Goal: Task Accomplishment & Management: Manage account settings

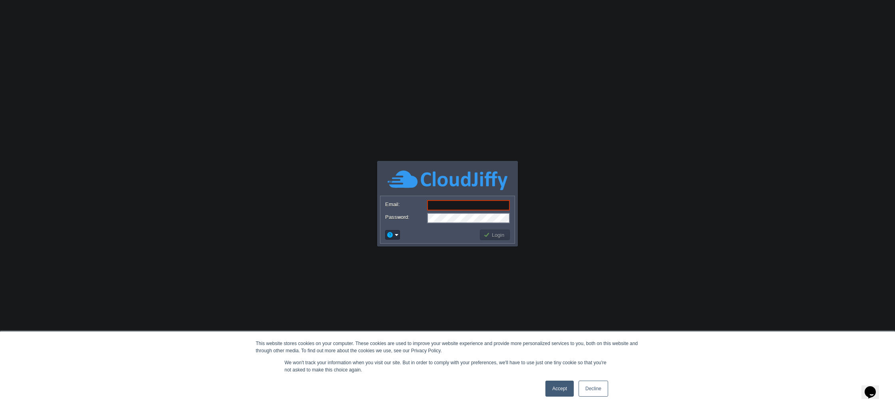
click at [393, 238] on button "button" at bounding box center [389, 234] width 7 height 7
click at [410, 248] on span "Reset Password" at bounding box center [417, 246] width 38 height 6
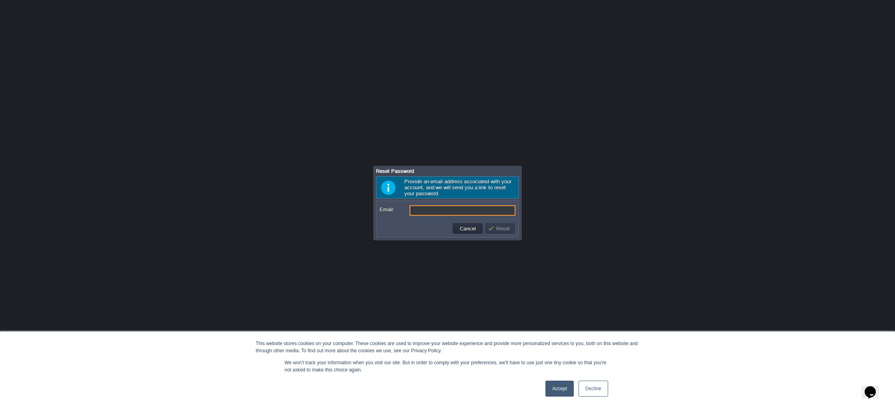
click at [473, 212] on input "Email:" at bounding box center [463, 210] width 106 height 10
type input "[PERSON_NAME][EMAIL_ADDRESS][DOMAIN_NAME]"
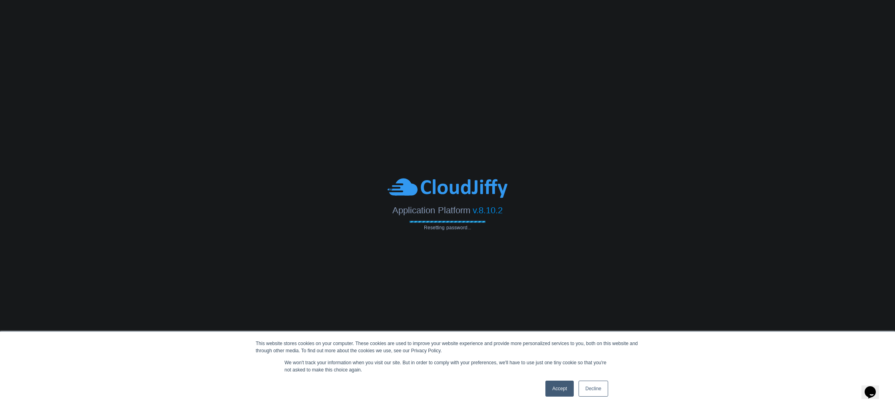
type input "[PERSON_NAME][EMAIL_ADDRESS][DOMAIN_NAME]"
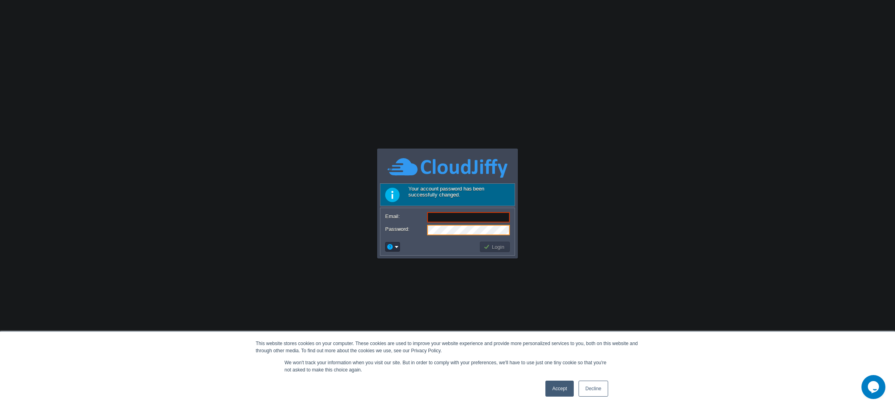
click at [467, 221] on input "Email:" at bounding box center [468, 217] width 83 height 10
type input "[PERSON_NAME][EMAIL_ADDRESS][DOMAIN_NAME]"
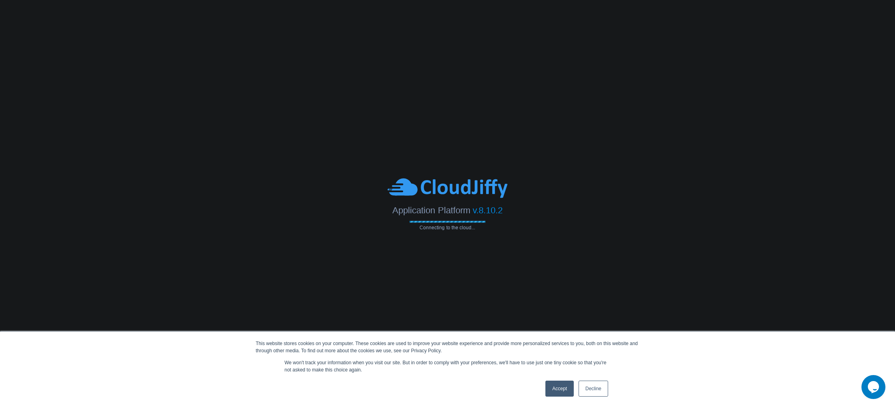
drag, startPoint x: 561, startPoint y: 388, endPoint x: 554, endPoint y: 389, distance: 7.6
click at [561, 388] on link "Accept" at bounding box center [560, 389] width 28 height 16
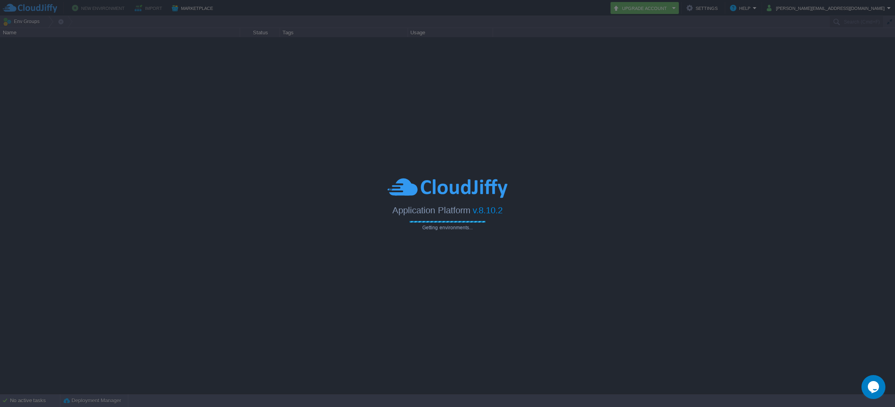
type input "Search (Cmd+F)"
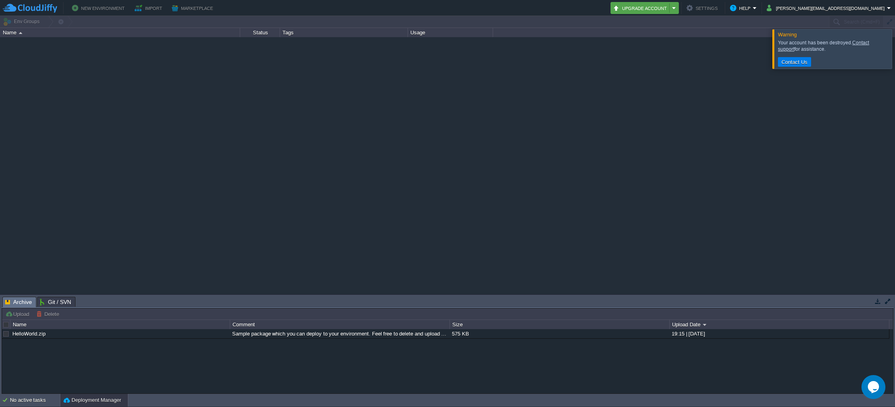
click at [670, 9] on button "Upgrade Account" at bounding box center [641, 8] width 57 height 10
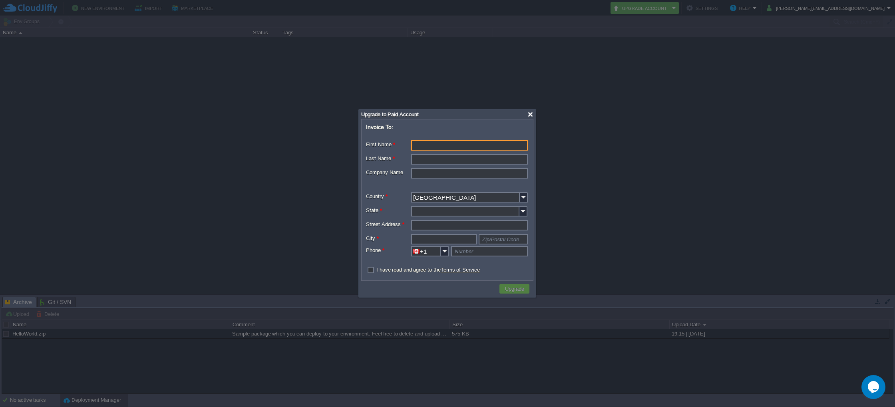
click at [533, 114] on div at bounding box center [531, 115] width 6 height 6
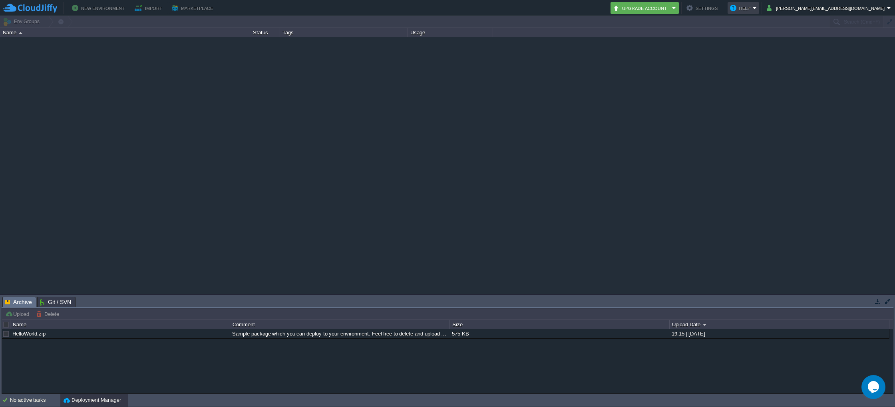
click at [753, 4] on button "Help" at bounding box center [741, 8] width 23 height 10
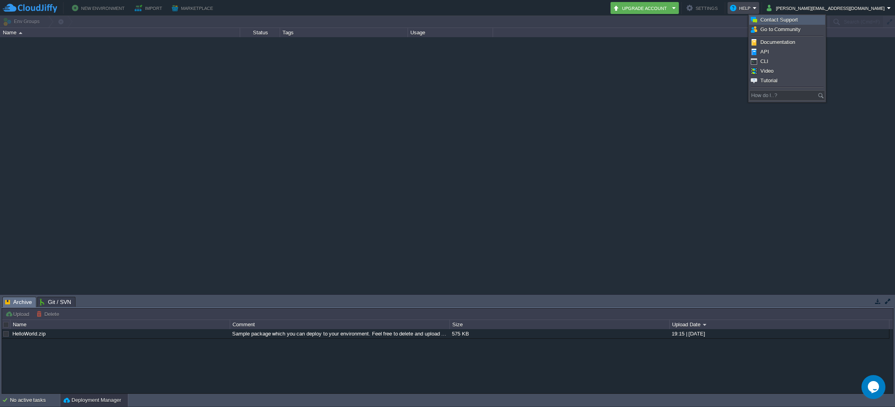
click at [800, 23] on link "Contact Support" at bounding box center [787, 20] width 75 height 9
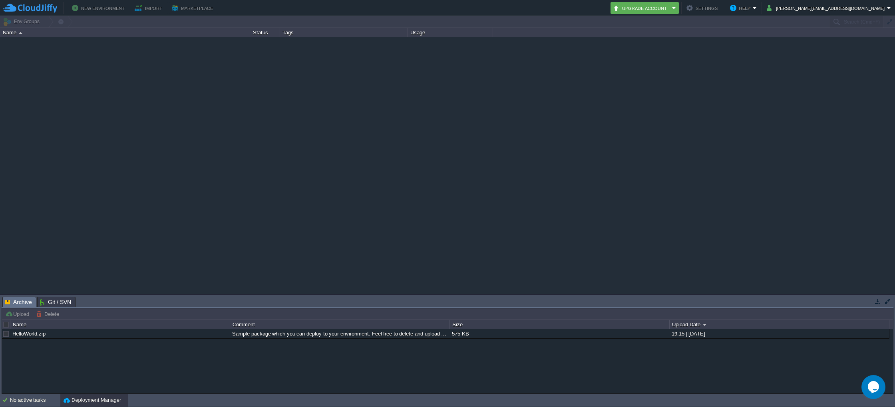
click at [115, 11] on button "New Environment" at bounding box center [99, 8] width 55 height 10
click at [670, 8] on button "Upgrade Account" at bounding box center [641, 8] width 57 height 10
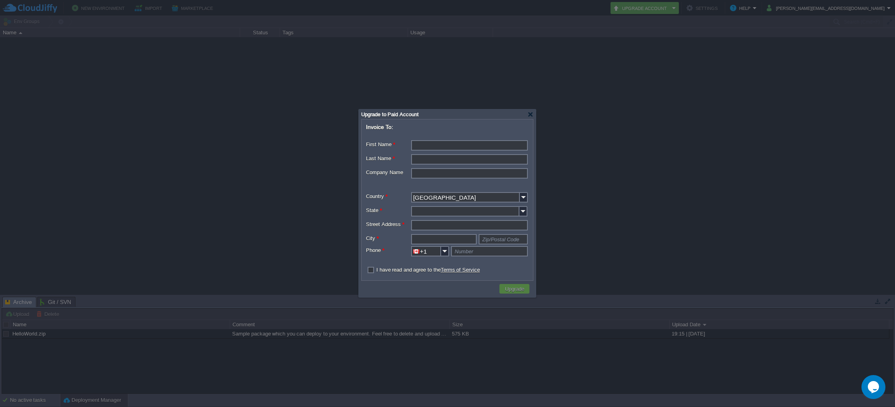
click at [747, 80] on div at bounding box center [447, 203] width 895 height 407
click at [881, 384] on div "Opens Chat This icon Opens the chat window." at bounding box center [874, 387] width 24 height 13
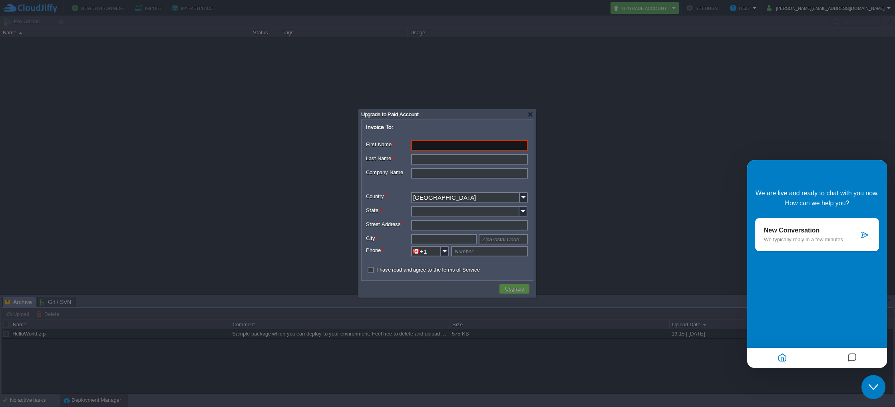
drag, startPoint x: 875, startPoint y: 386, endPoint x: 874, endPoint y: 377, distance: 8.4
click at [874, 377] on button "Close Chat This icon closes the chat window." at bounding box center [874, 387] width 24 height 24
